Goal: Browse casually: Explore the website without a specific task or goal

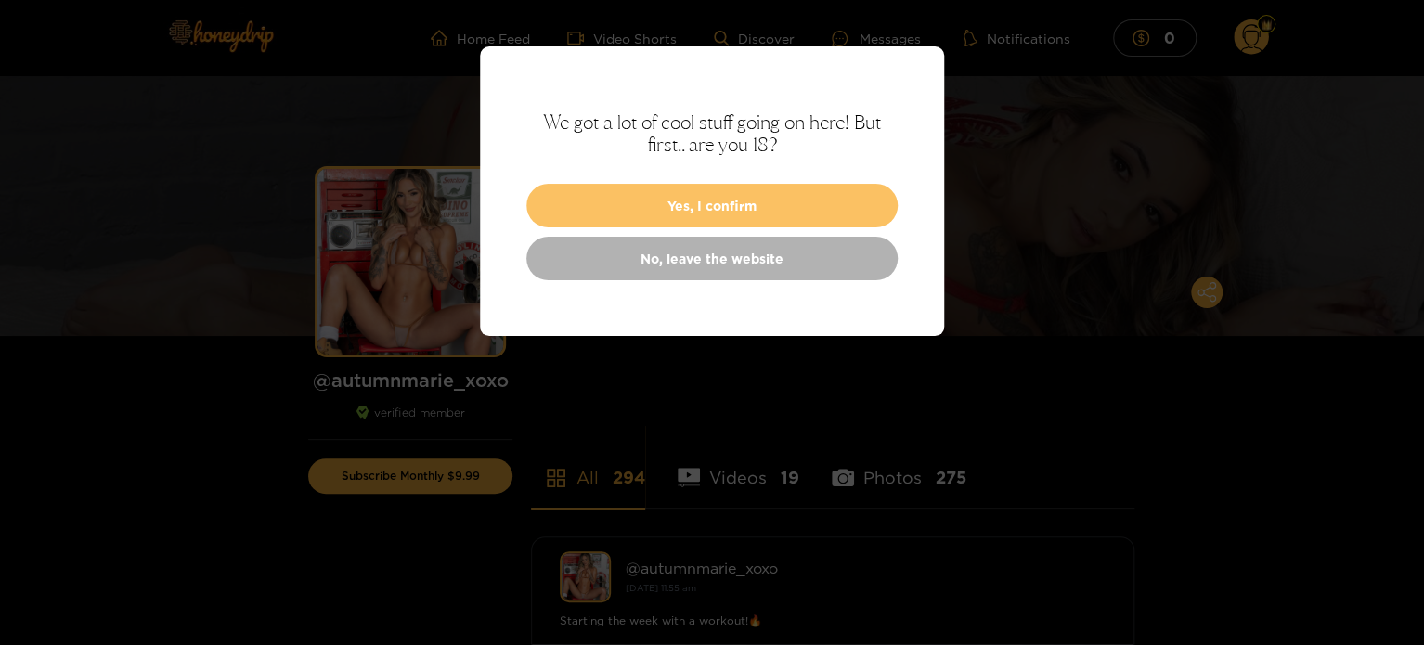
click at [730, 208] on button "Yes, I confirm" at bounding box center [711, 206] width 371 height 44
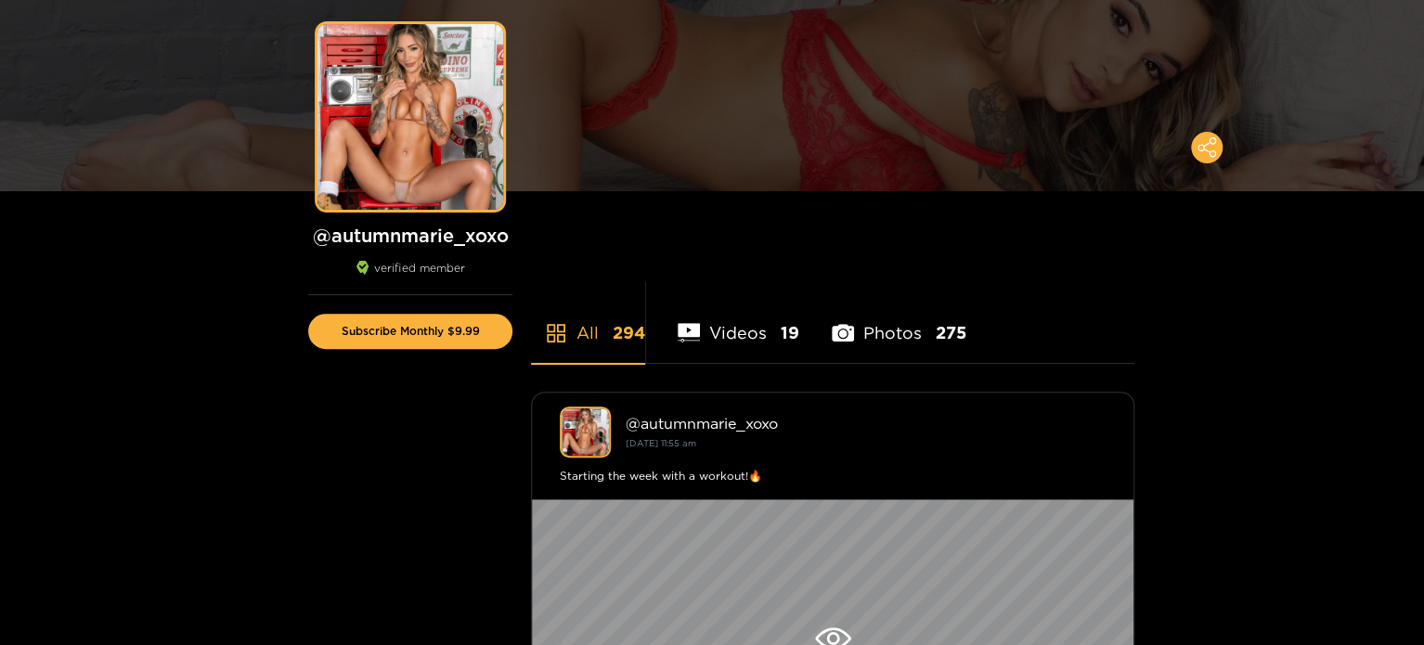
scroll to position [186, 0]
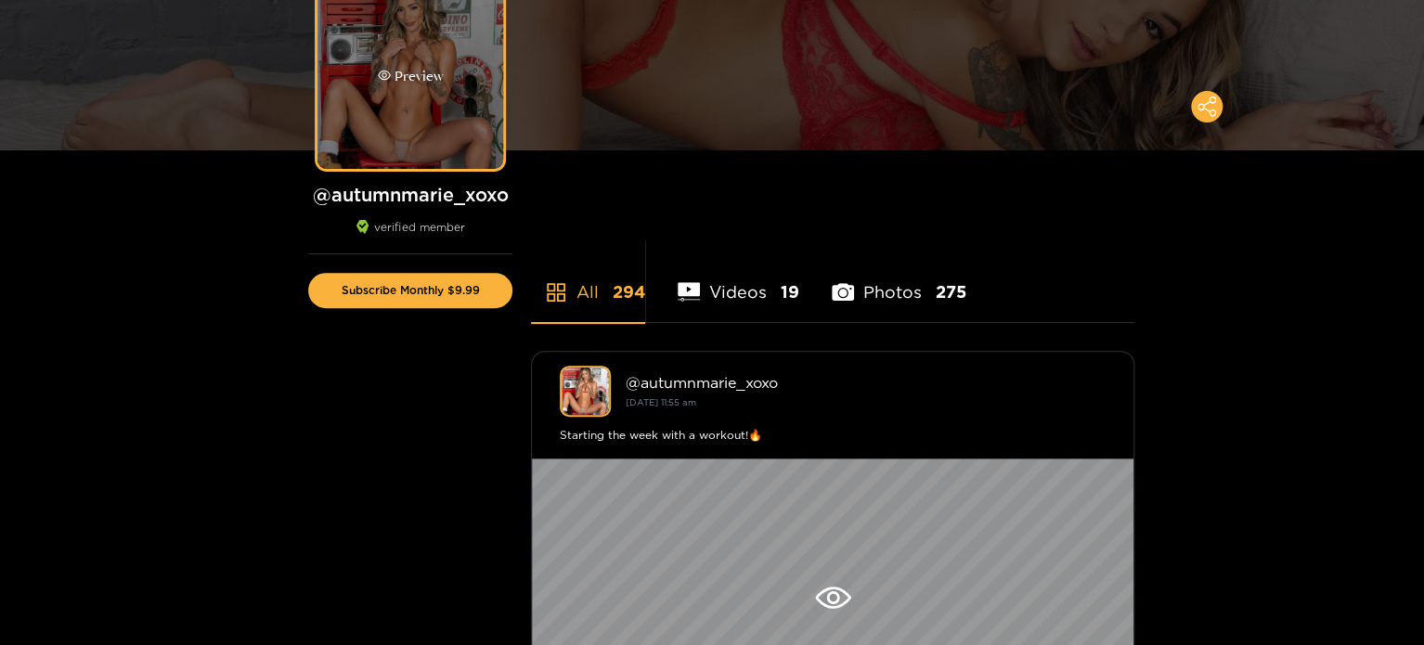
click at [401, 66] on div "Preview" at bounding box center [411, 76] width 66 height 21
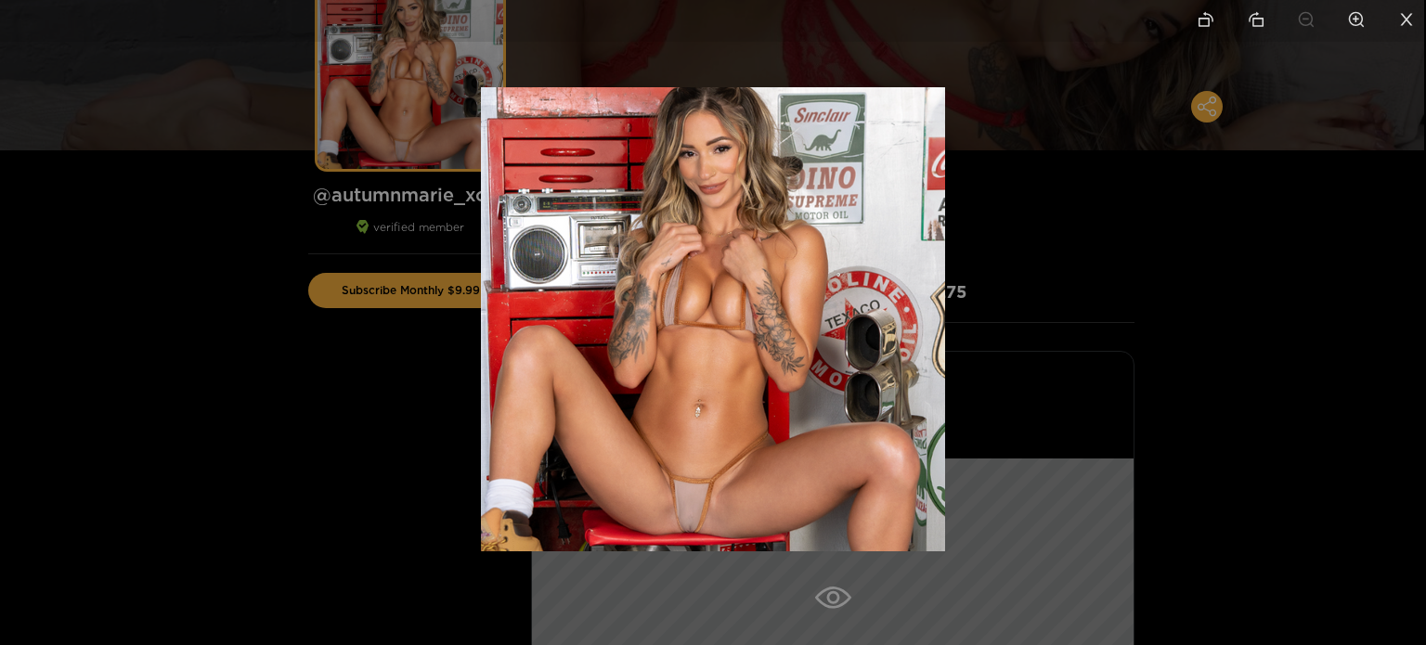
click at [223, 201] on div at bounding box center [713, 322] width 1426 height 645
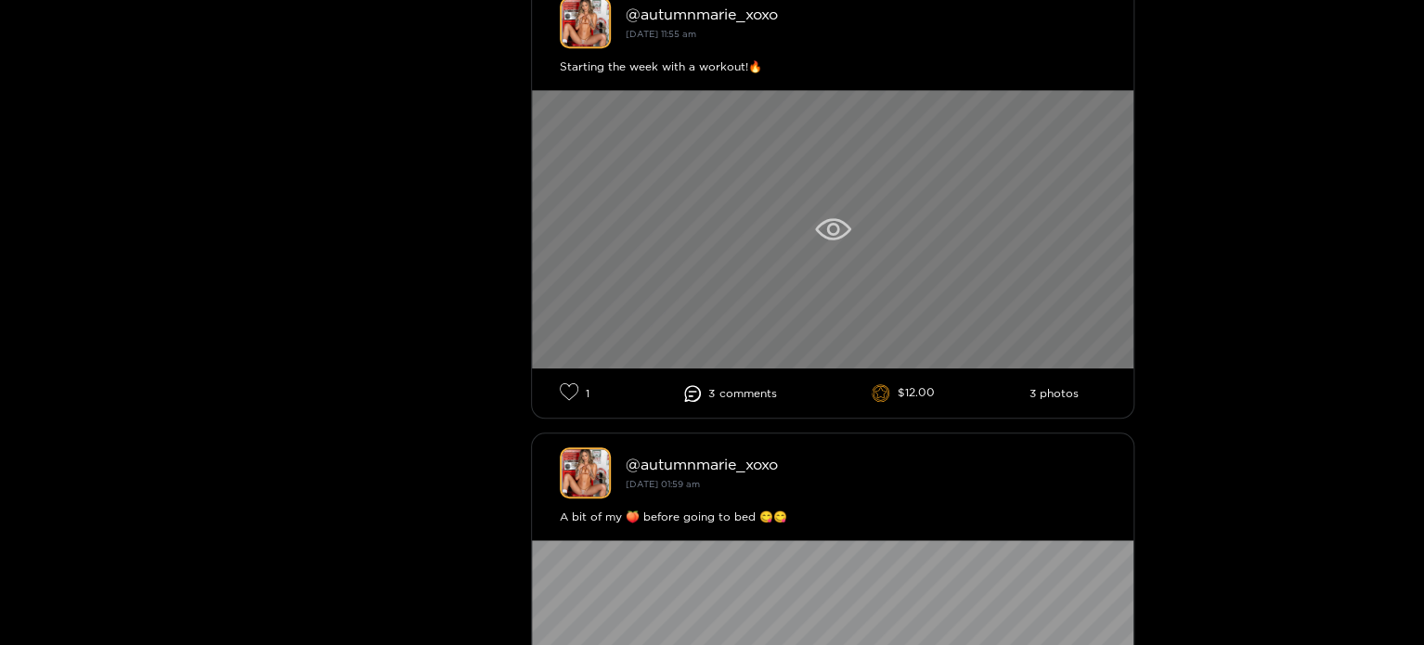
scroll to position [557, 0]
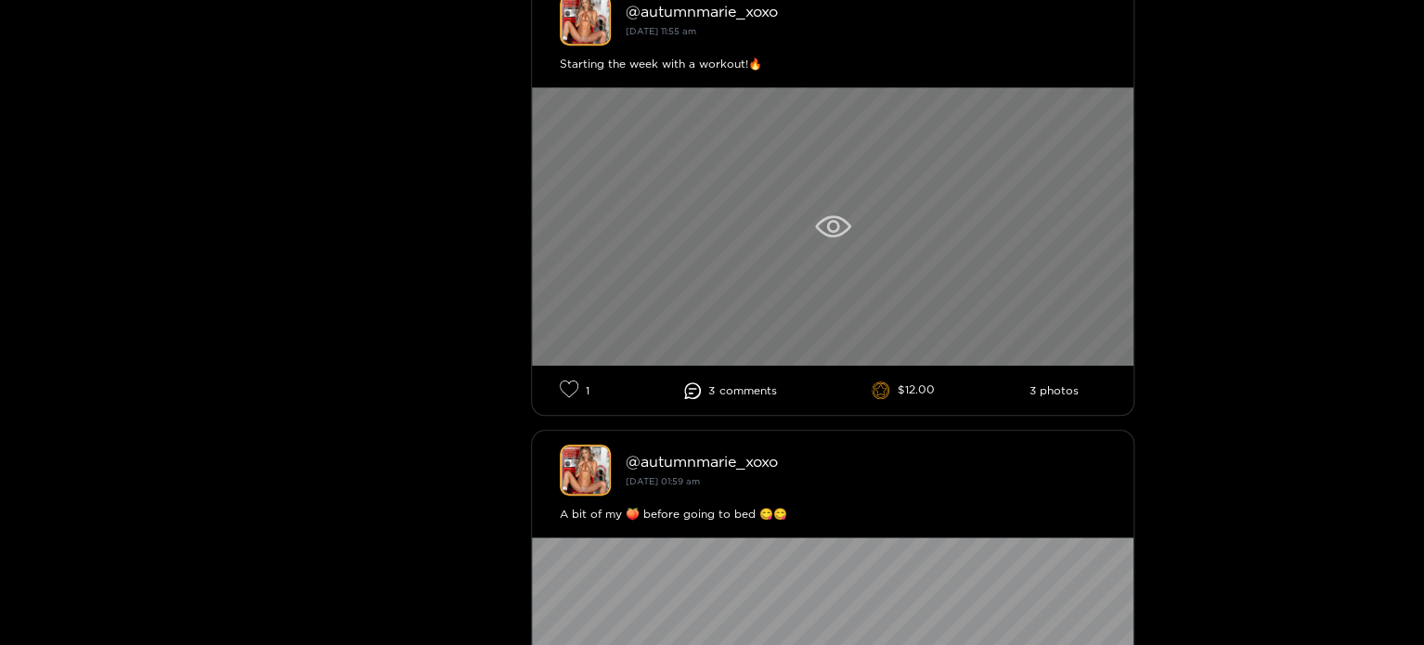
click at [878, 240] on div at bounding box center [833, 226] width 602 height 279
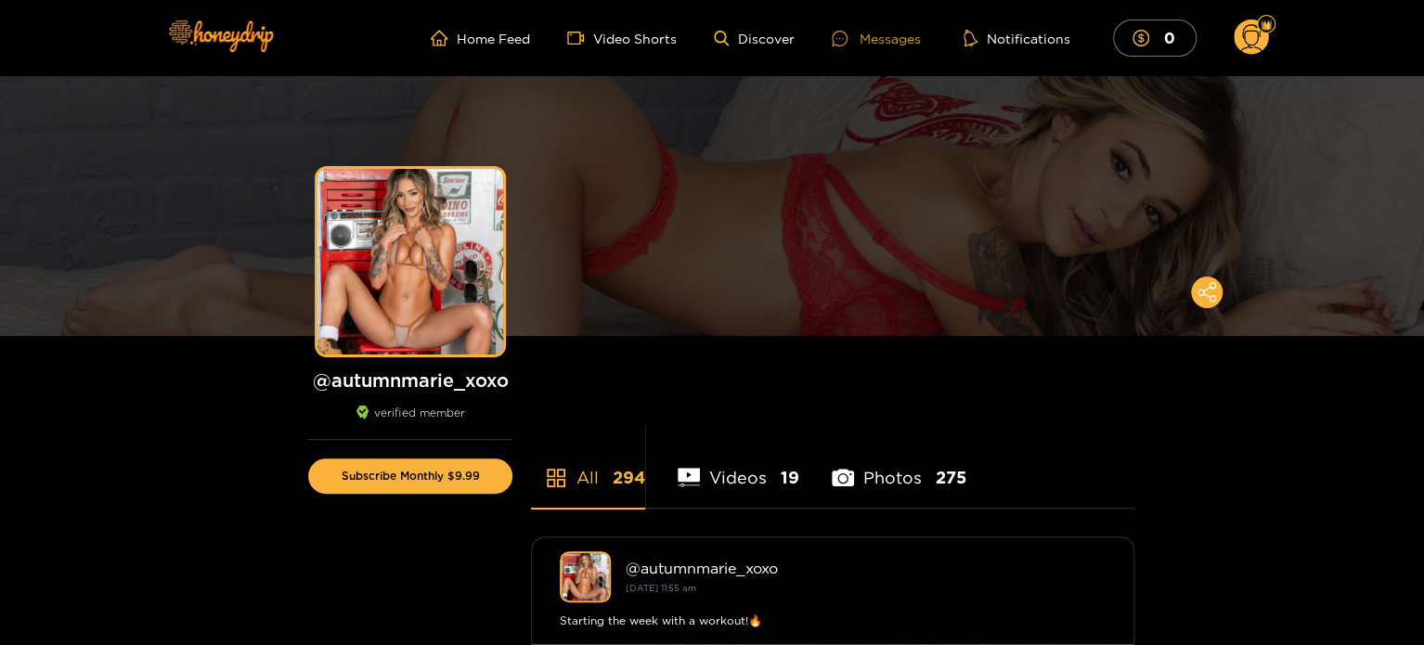
click at [897, 43] on div "Messages" at bounding box center [876, 38] width 89 height 21
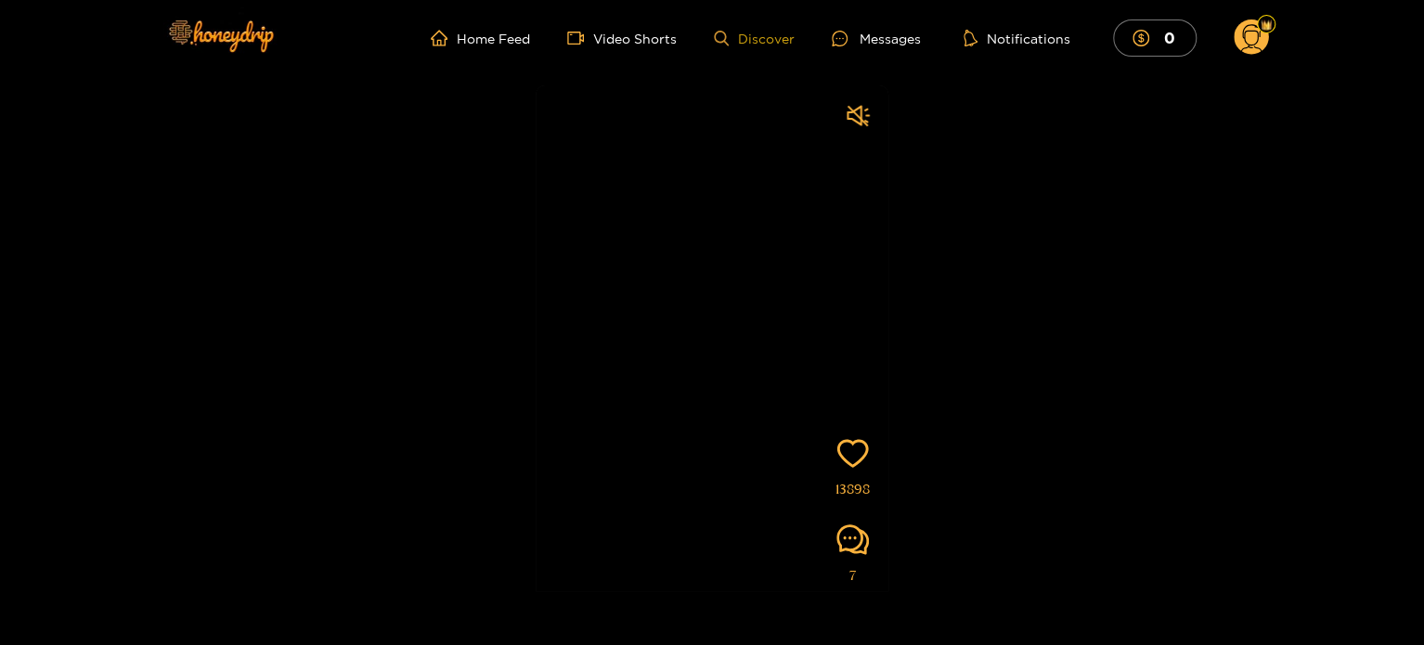
click at [768, 32] on link "Discover" at bounding box center [754, 39] width 81 height 16
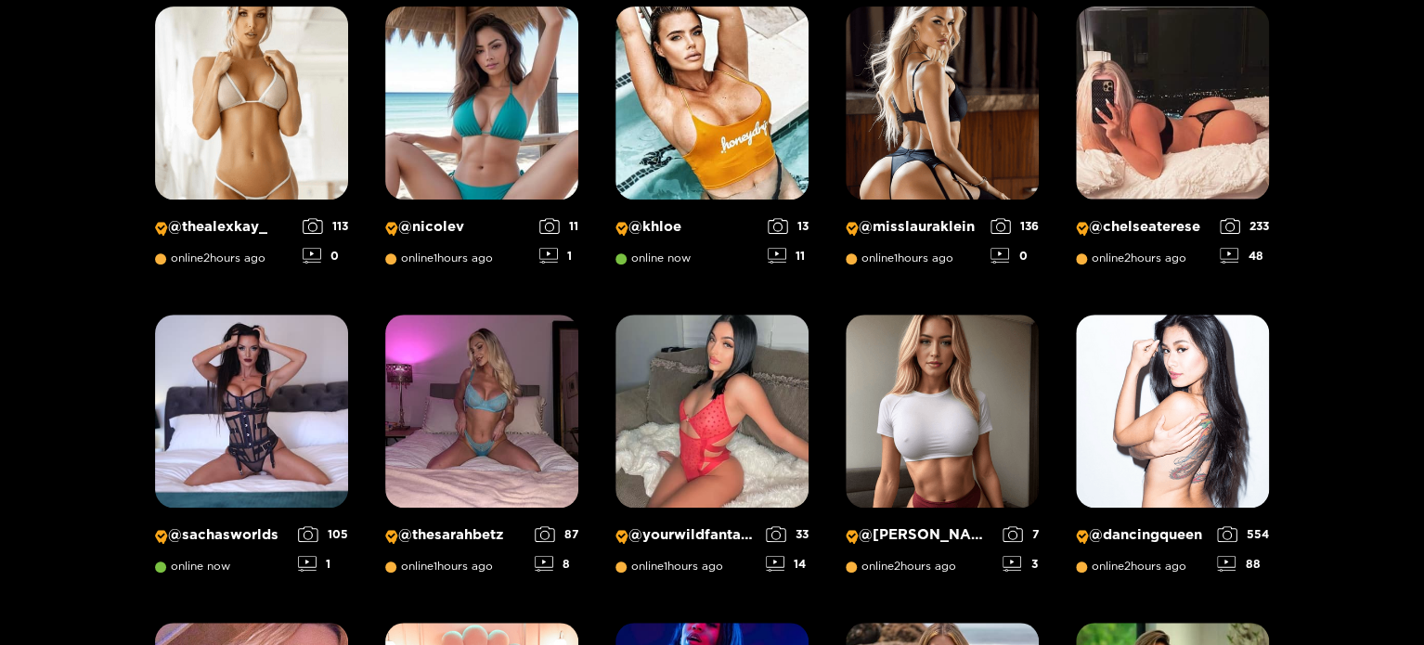
scroll to position [397, 0]
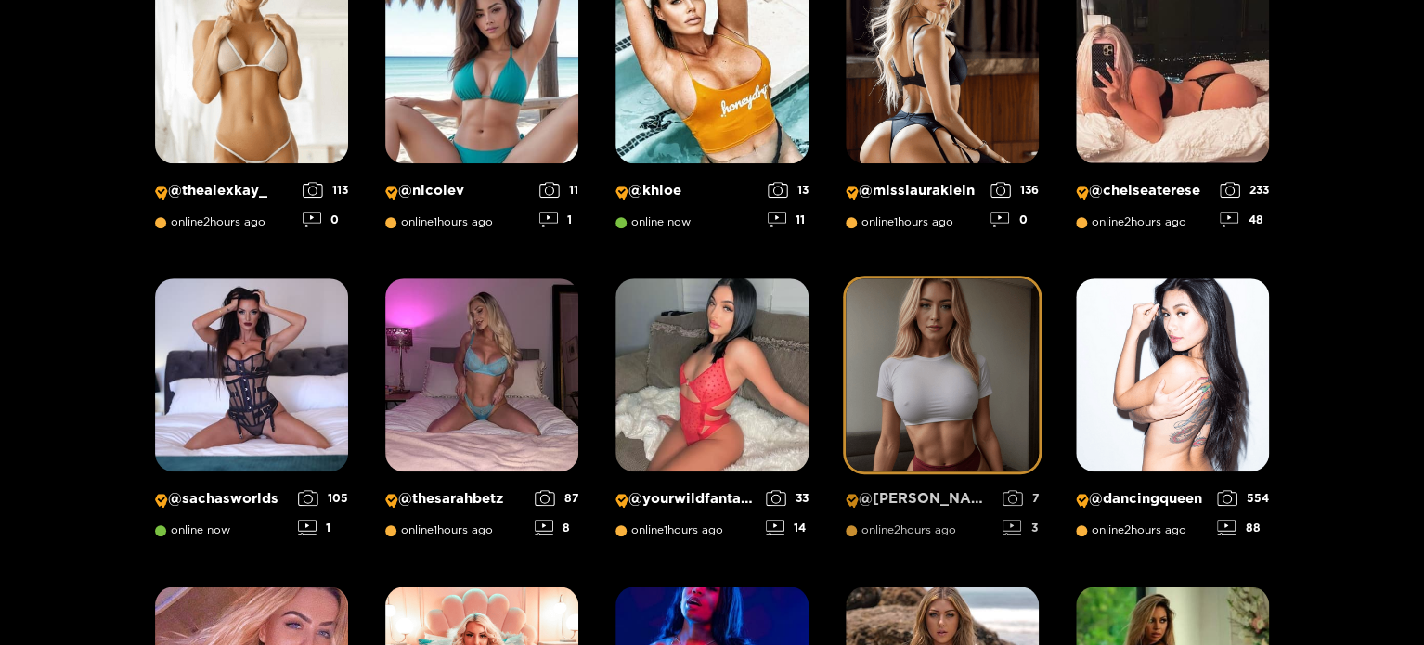
click at [944, 365] on img at bounding box center [942, 375] width 193 height 193
